Goal: Information Seeking & Learning: Learn about a topic

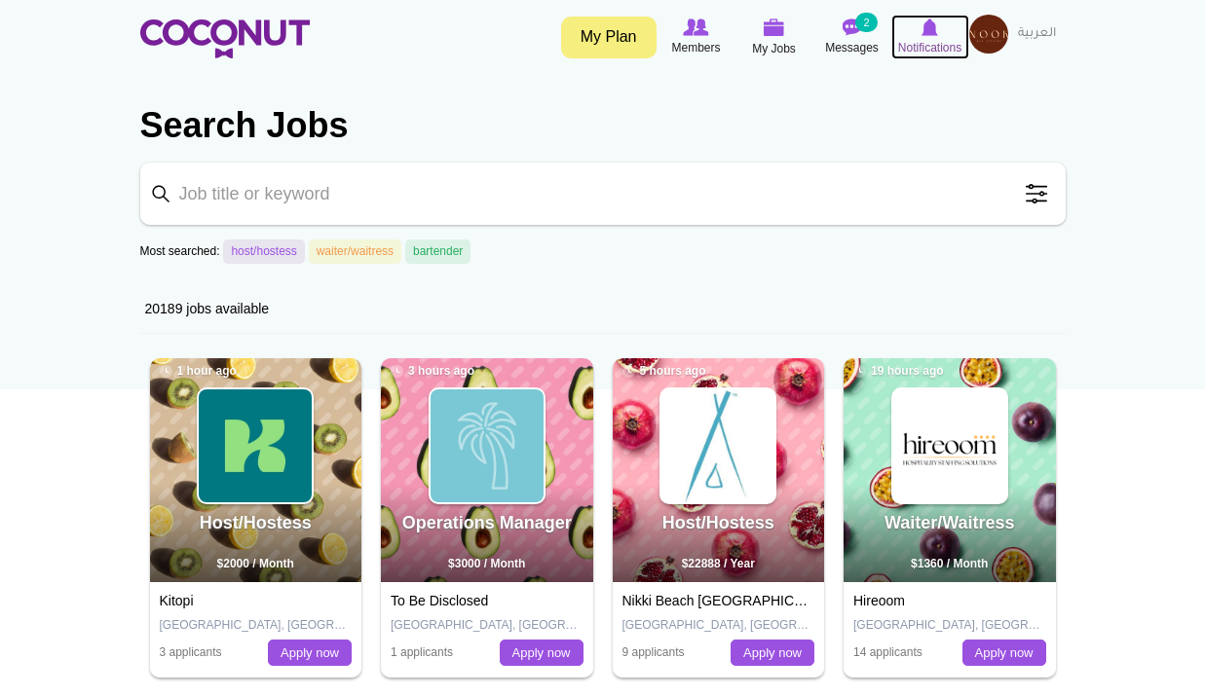
click at [940, 37] on icon at bounding box center [930, 27] width 74 height 21
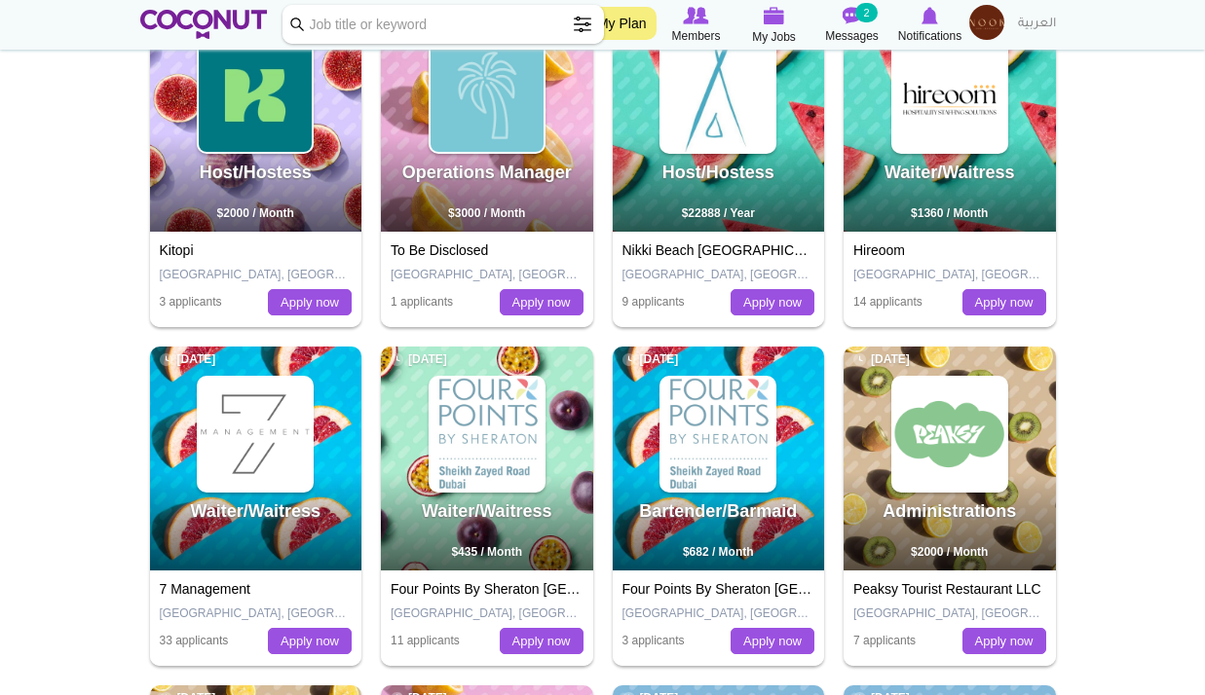
scroll to position [195, 0]
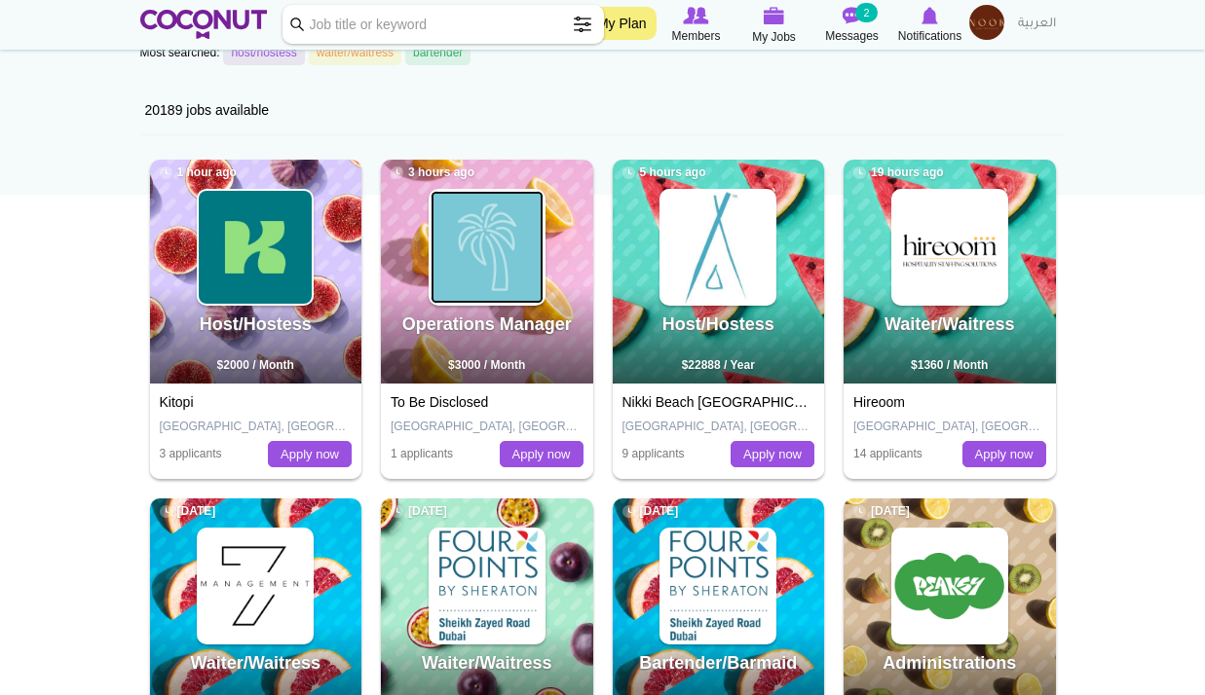
click at [512, 299] on img at bounding box center [486, 247] width 113 height 113
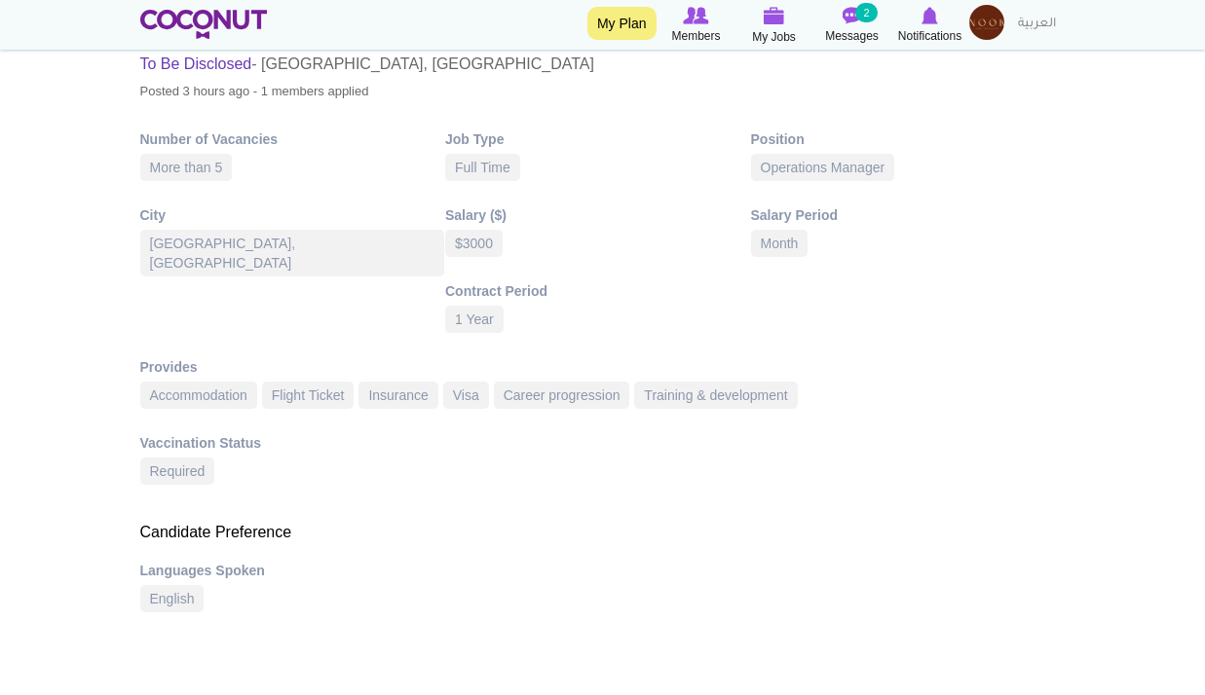
scroll to position [292, 0]
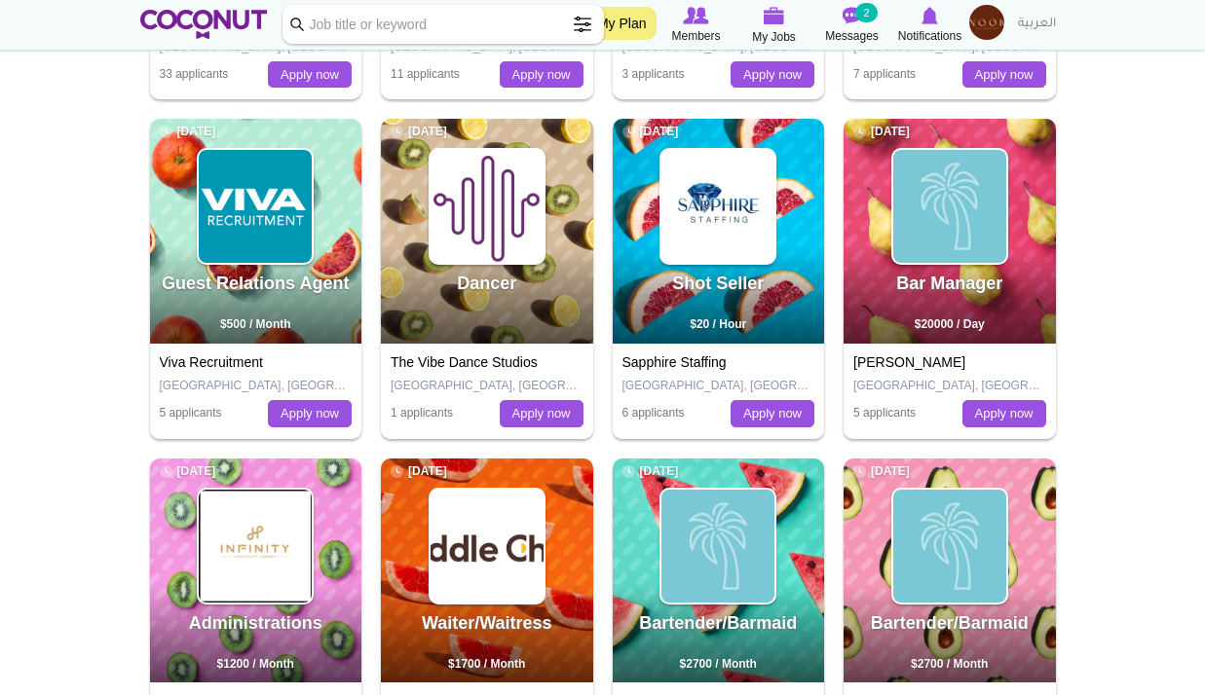
scroll to position [1169, 0]
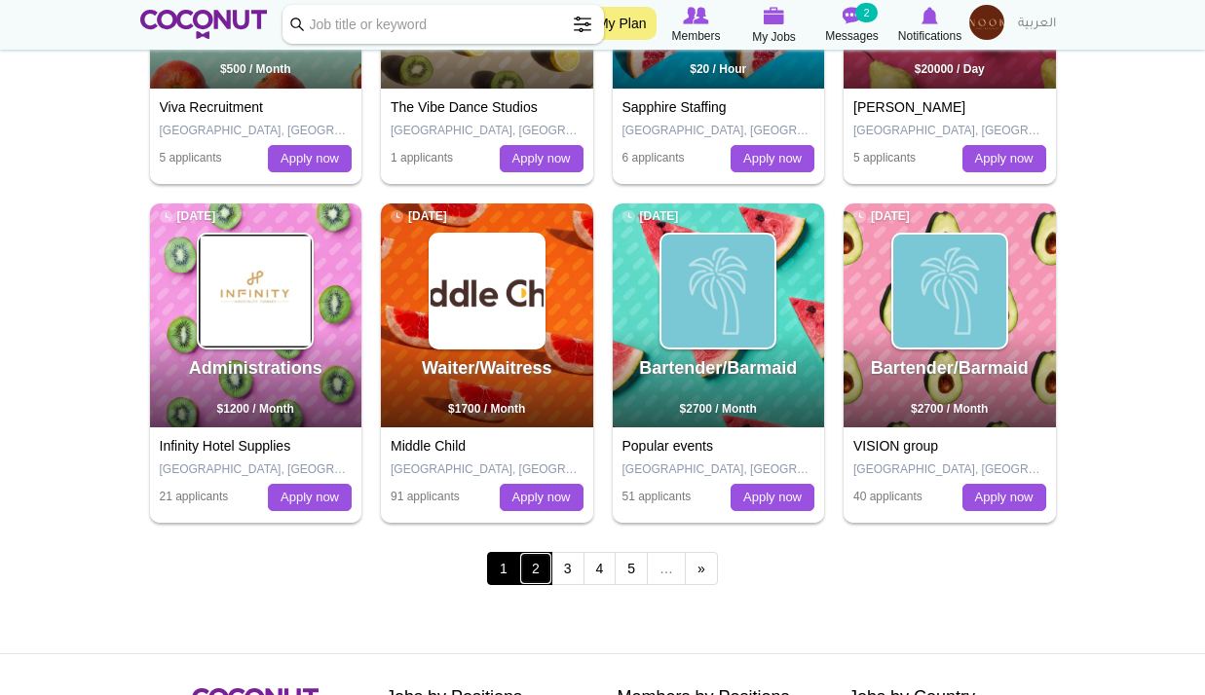
click at [535, 575] on link "2" at bounding box center [535, 568] width 33 height 33
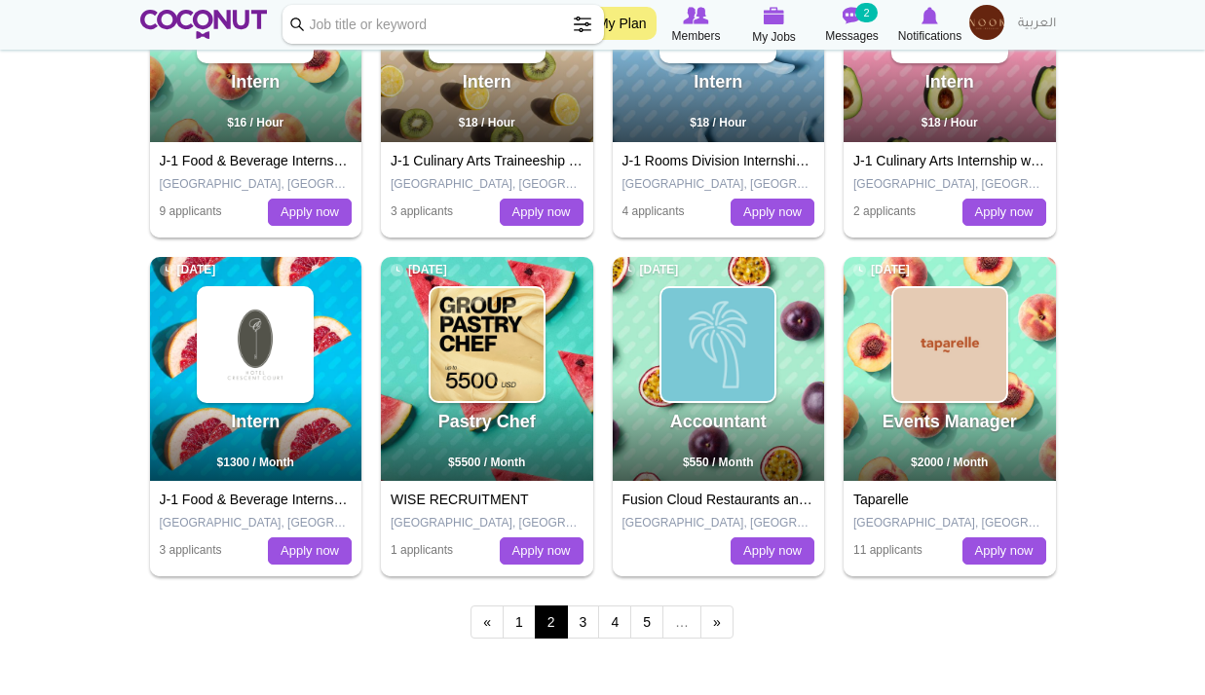
scroll to position [1363, 0]
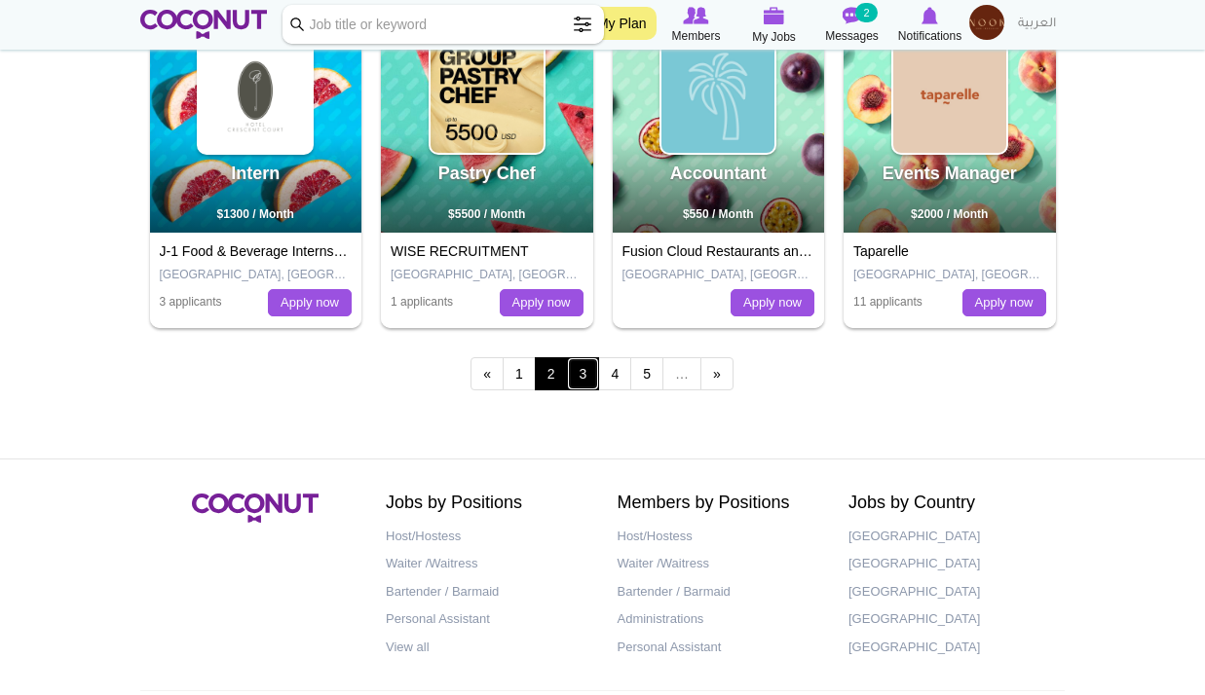
click at [580, 381] on link "3" at bounding box center [583, 373] width 33 height 33
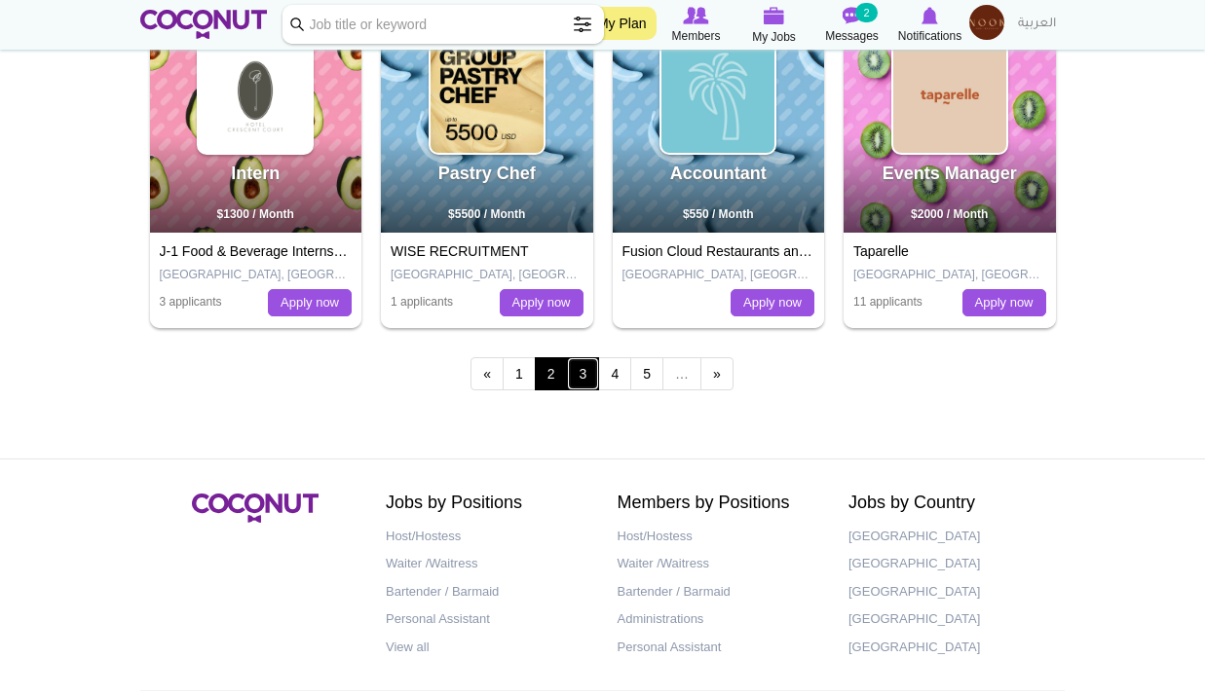
click at [580, 377] on link "3" at bounding box center [583, 373] width 33 height 33
click at [588, 379] on link "3" at bounding box center [583, 373] width 33 height 33
click at [595, 379] on link "3" at bounding box center [583, 373] width 33 height 33
click at [576, 381] on link "3" at bounding box center [583, 373] width 33 height 33
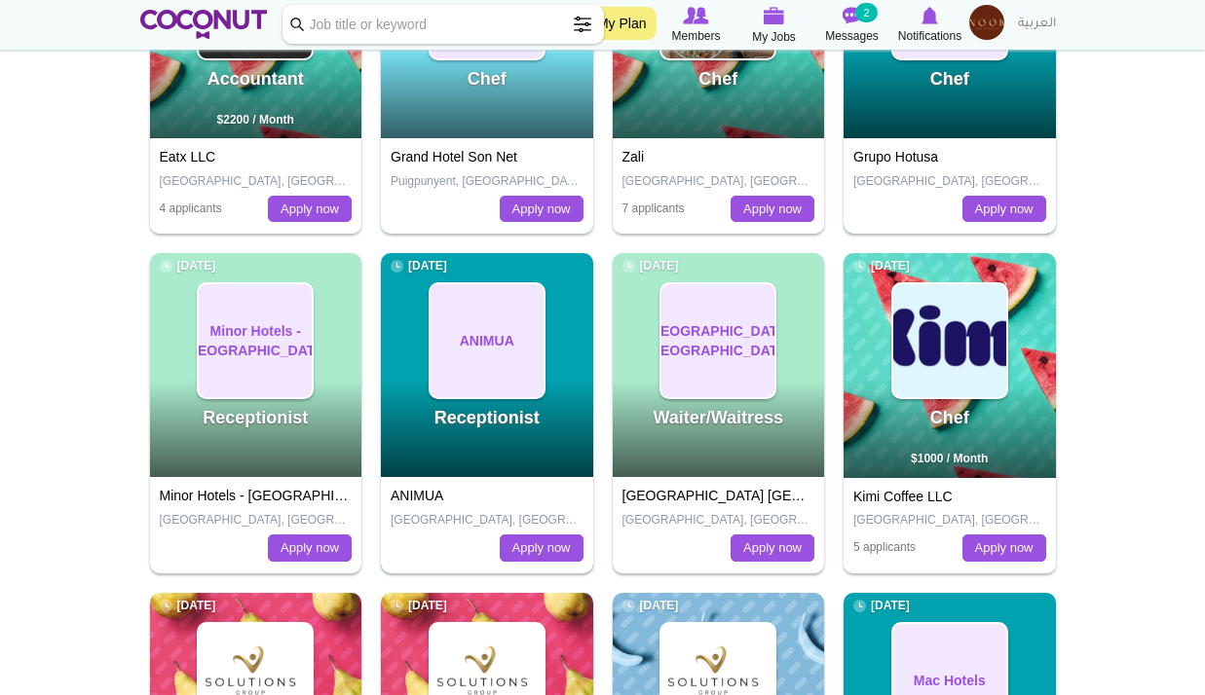
scroll to position [1266, 0]
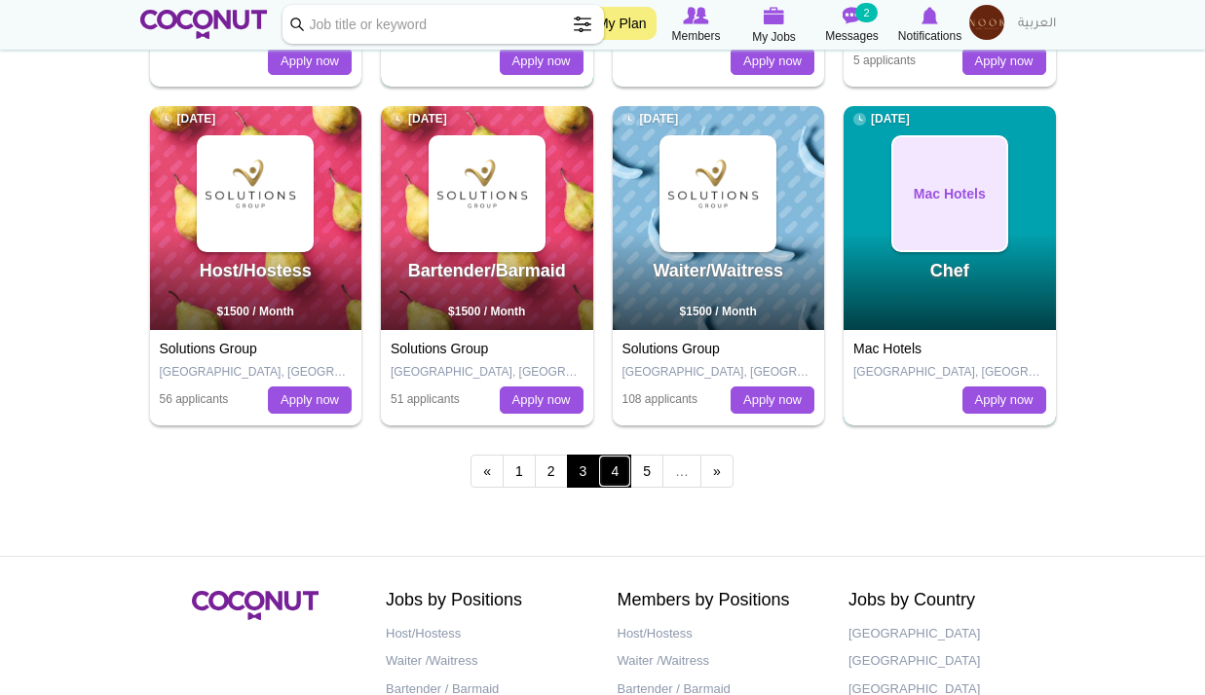
click at [621, 478] on link "4" at bounding box center [614, 471] width 33 height 33
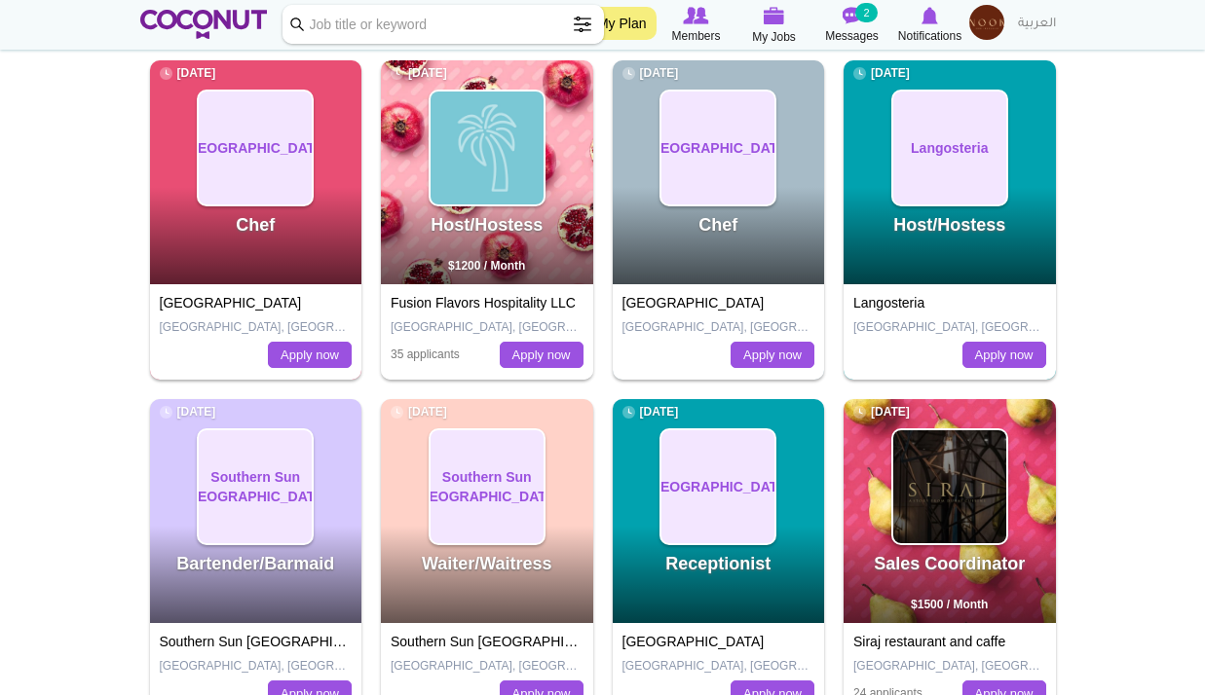
scroll to position [1071, 0]
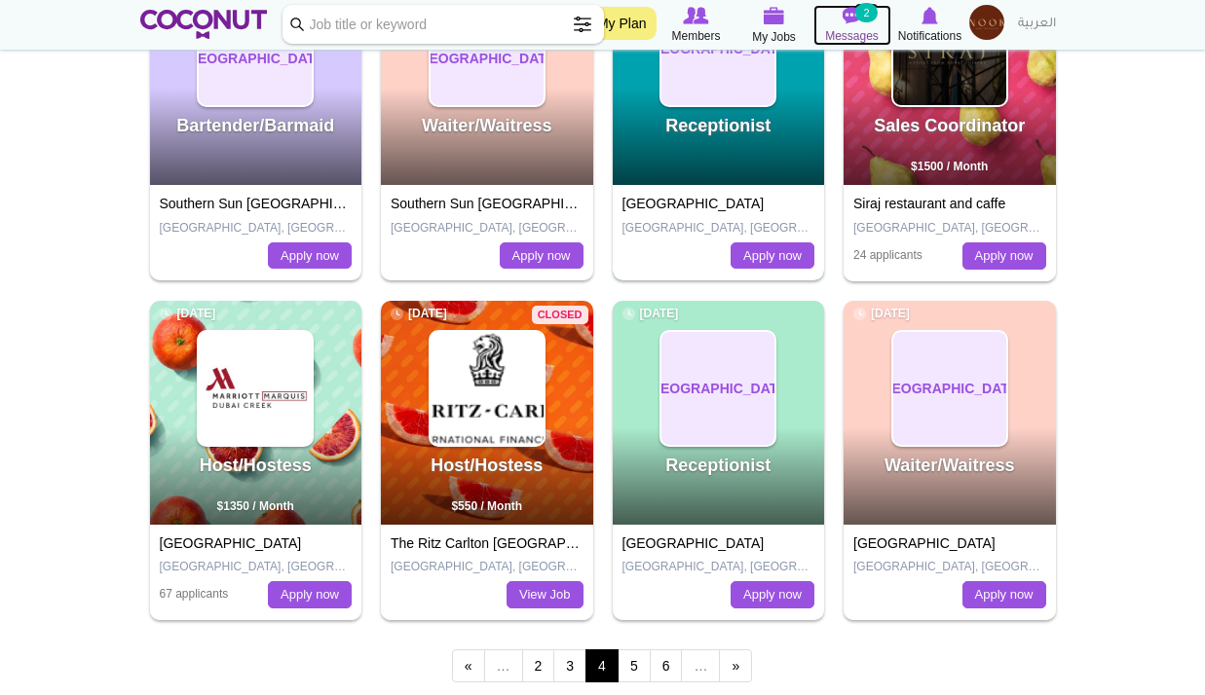
click at [873, 25] on link "Messages 2" at bounding box center [852, 25] width 78 height 41
